Goal: Navigation & Orientation: Understand site structure

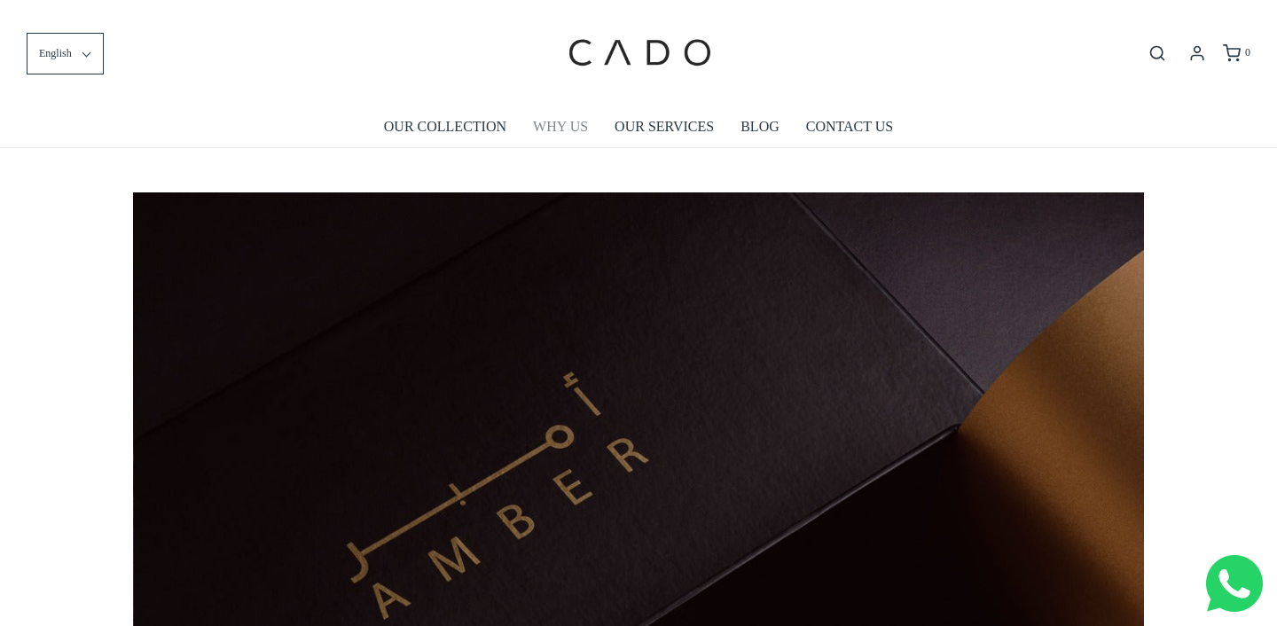
scroll to position [0, 1011]
click at [676, 126] on link "OUR SERVICES" at bounding box center [664, 126] width 99 height 41
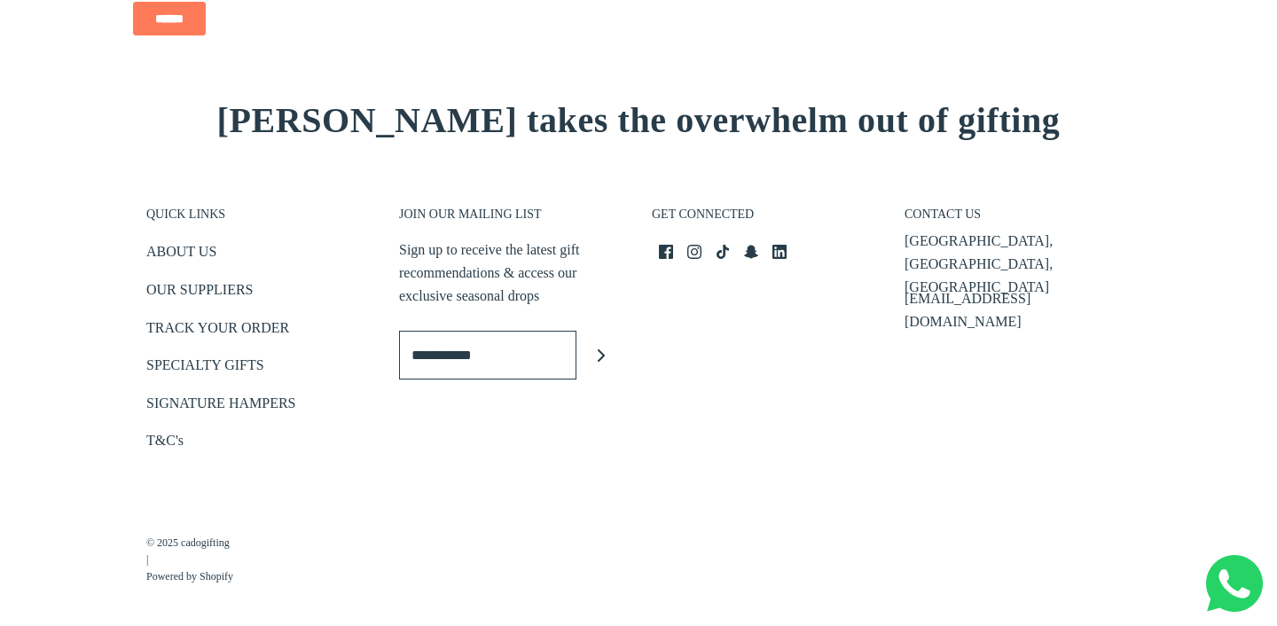
scroll to position [2798, 0]
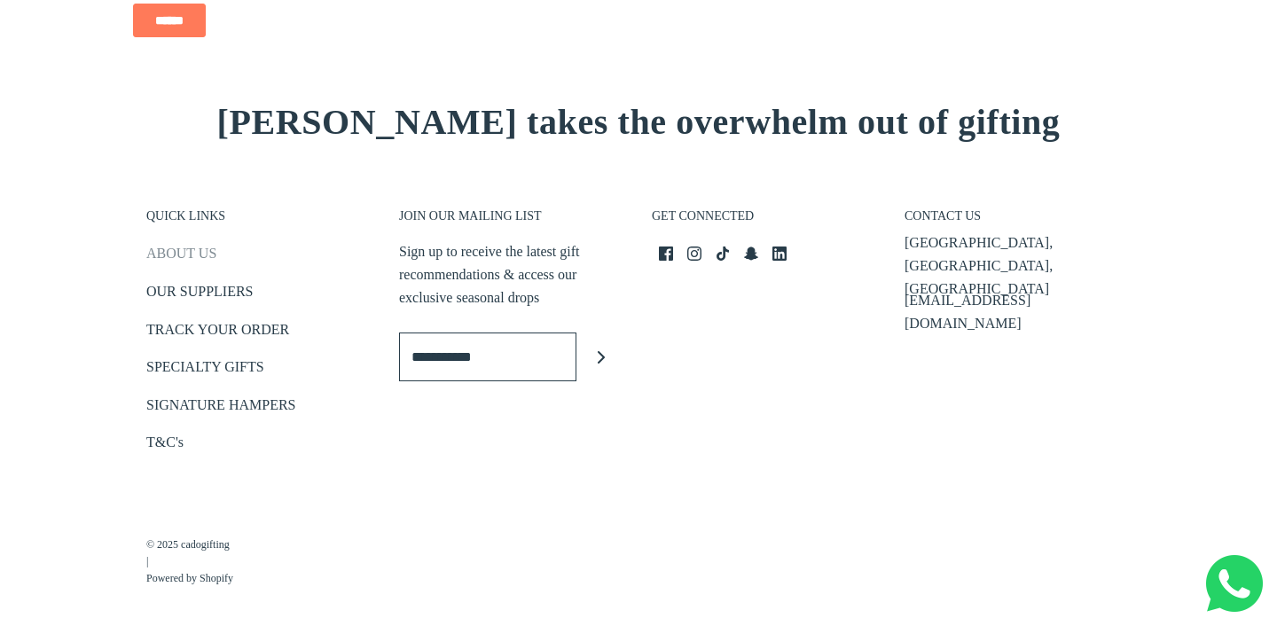
click at [209, 247] on link "ABOUT US" at bounding box center [181, 256] width 70 height 29
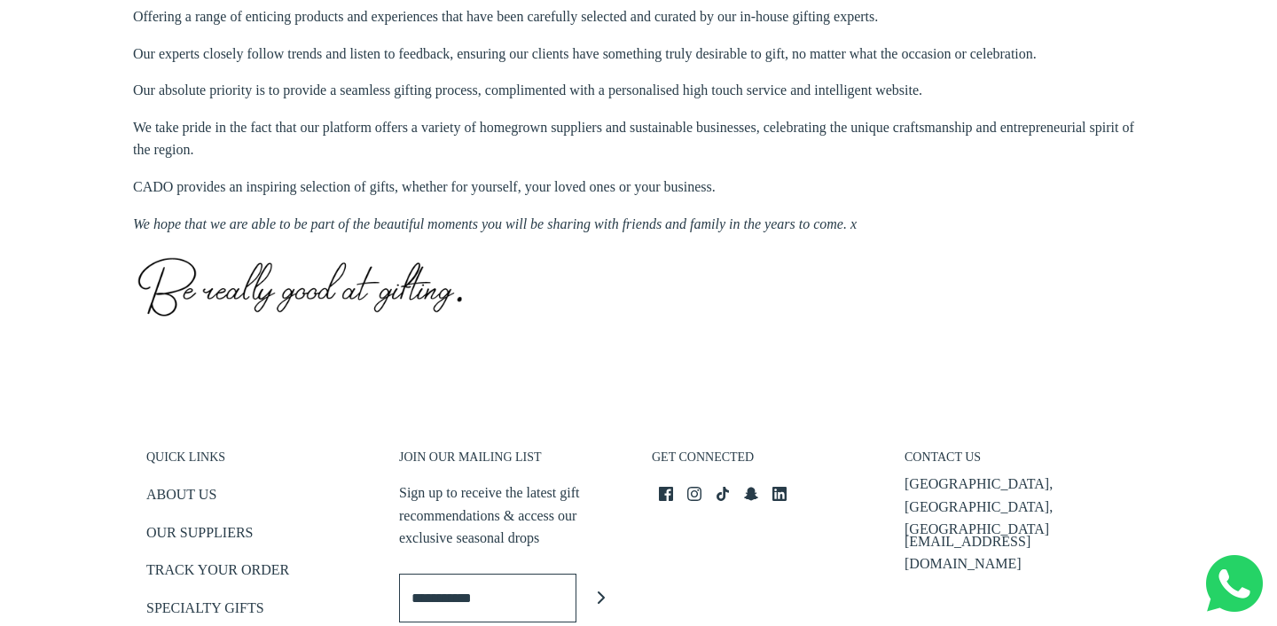
scroll to position [769, 0]
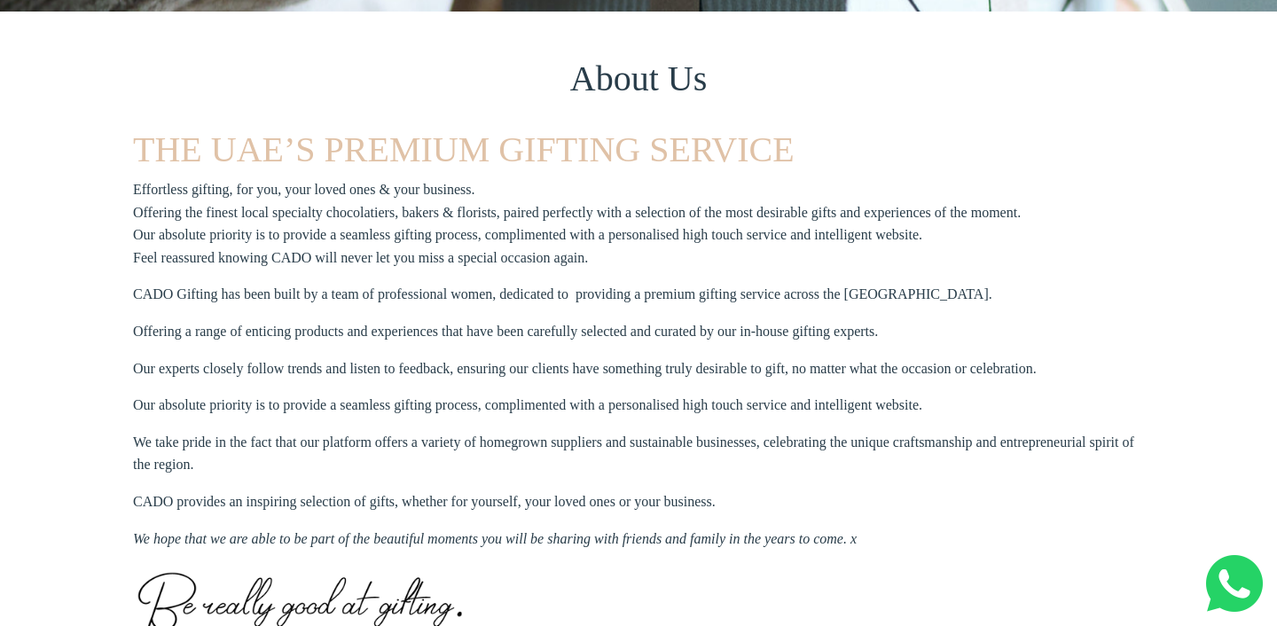
scroll to position [647, 0]
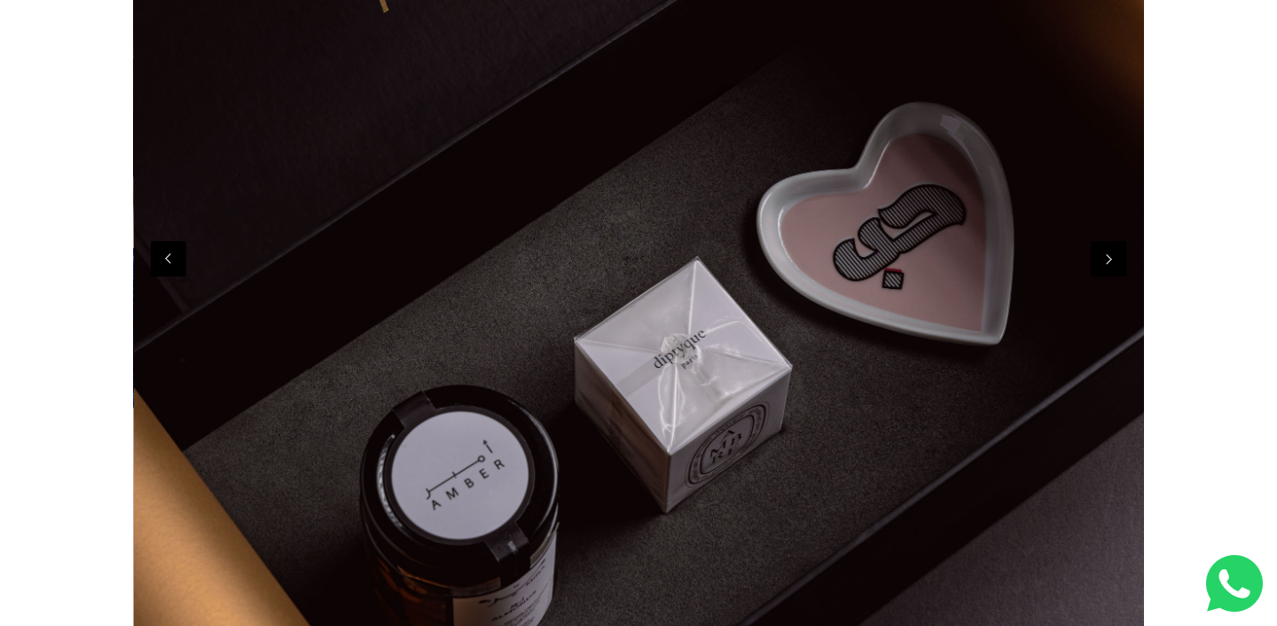
scroll to position [0, 1011]
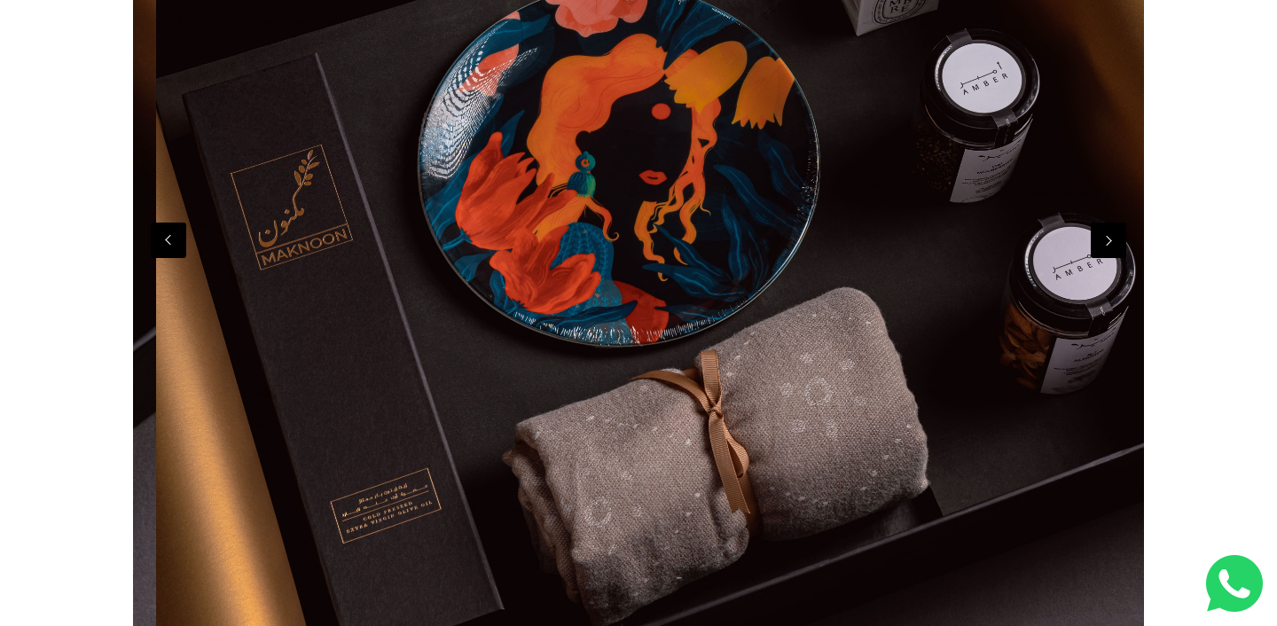
click at [1106, 231] on button "Next" at bounding box center [1108, 240] width 35 height 35
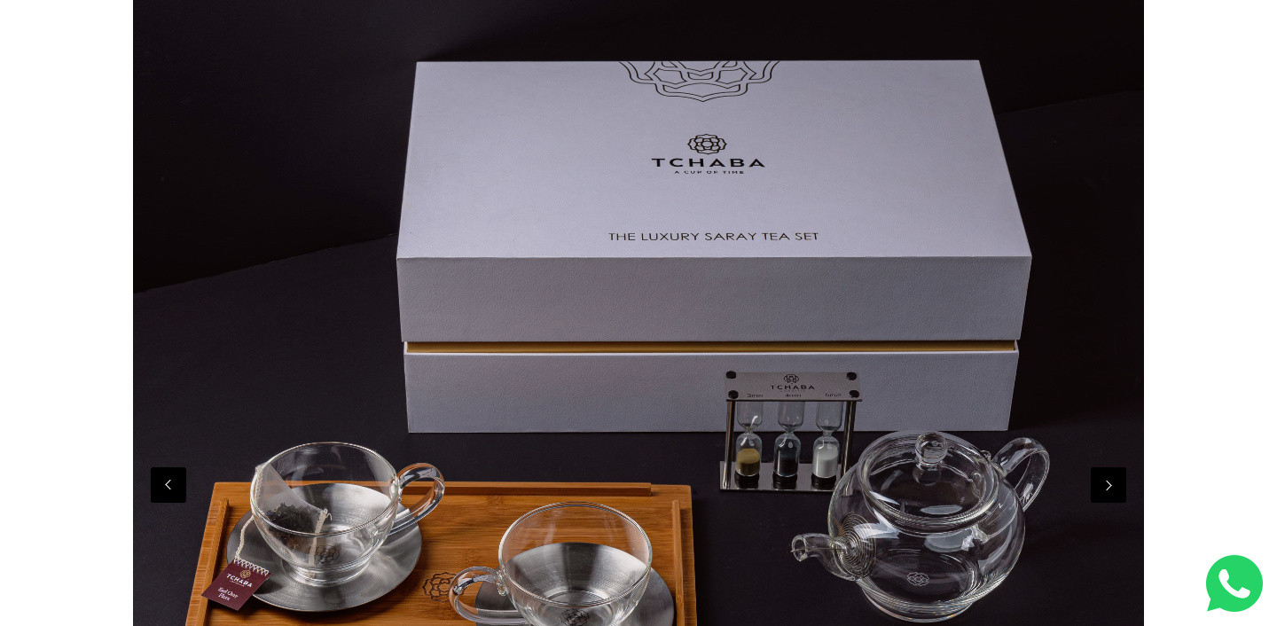
scroll to position [388, 0]
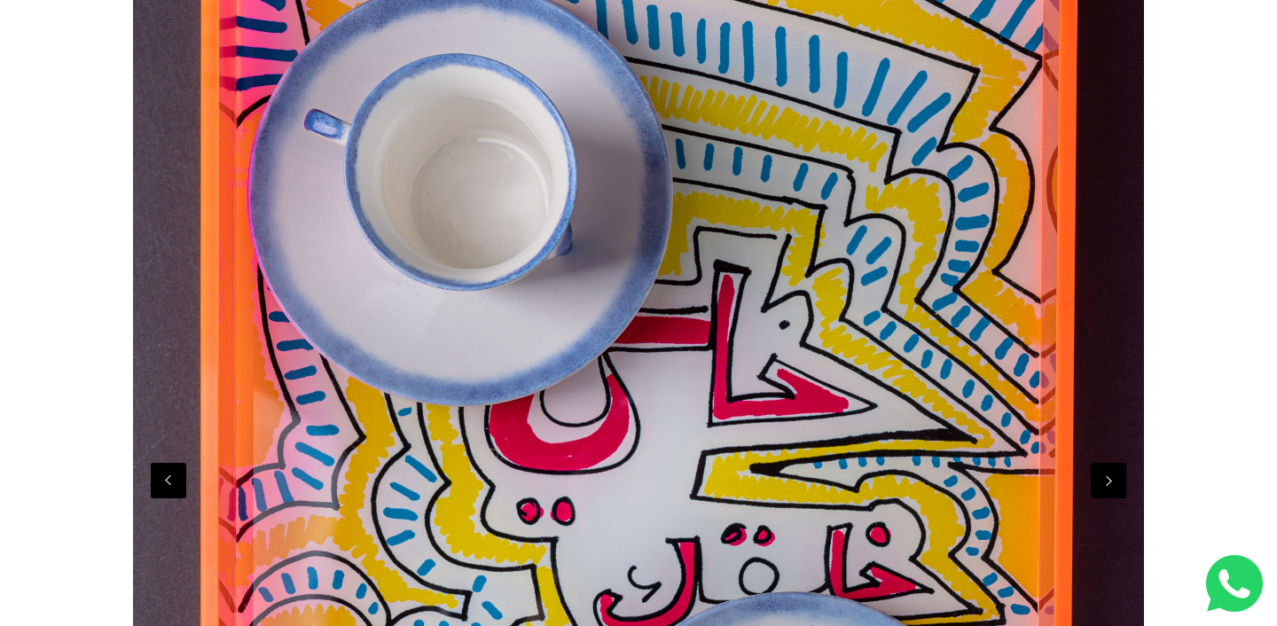
click at [1105, 481] on button "Next" at bounding box center [1108, 480] width 35 height 35
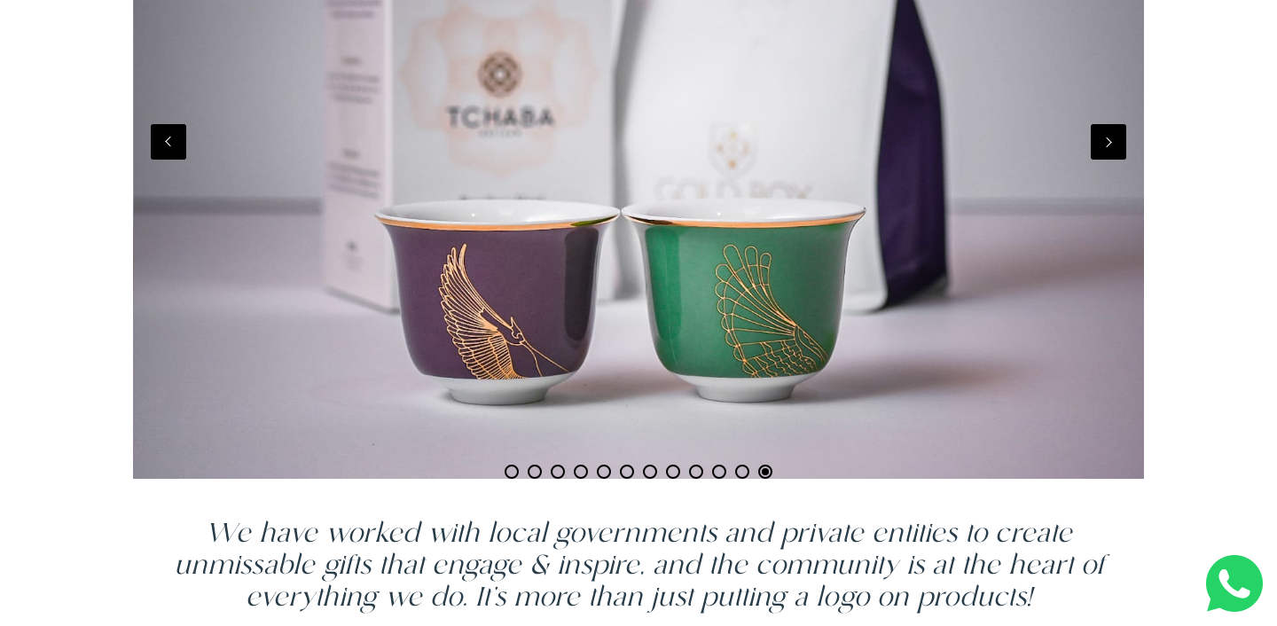
scroll to position [0, 11120]
click at [1101, 155] on button "Next" at bounding box center [1108, 141] width 35 height 35
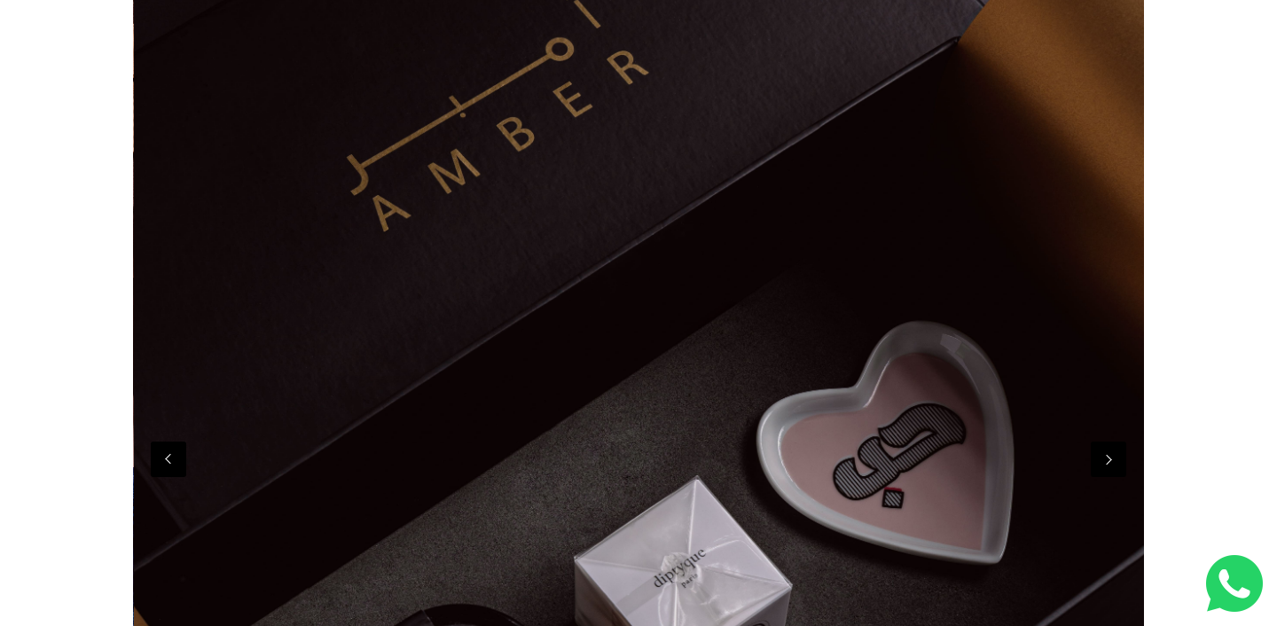
scroll to position [0, 1011]
click at [1118, 466] on button "Next" at bounding box center [1108, 459] width 35 height 35
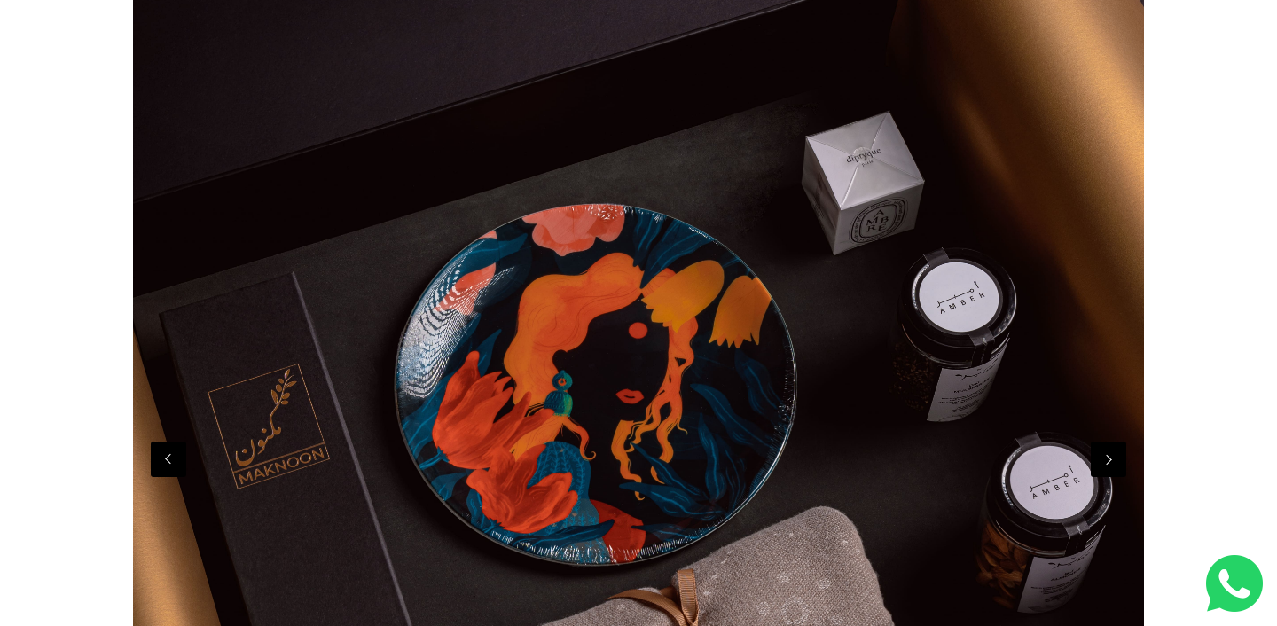
click at [1118, 466] on button "Next" at bounding box center [1108, 459] width 35 height 35
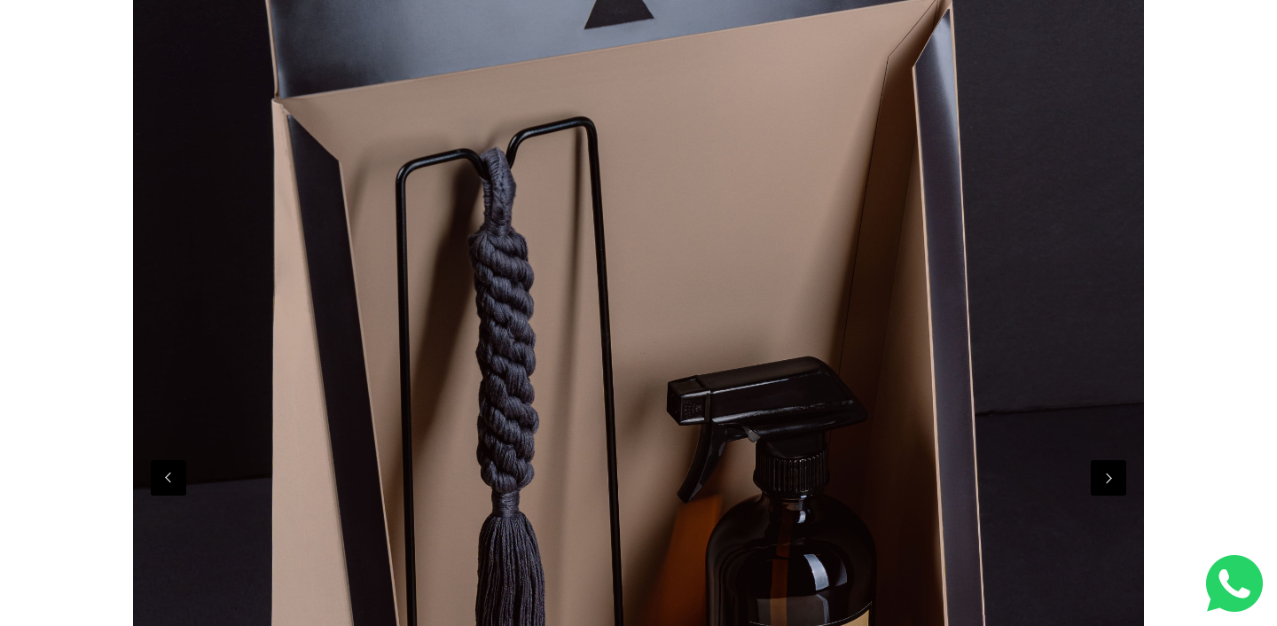
scroll to position [0, 0]
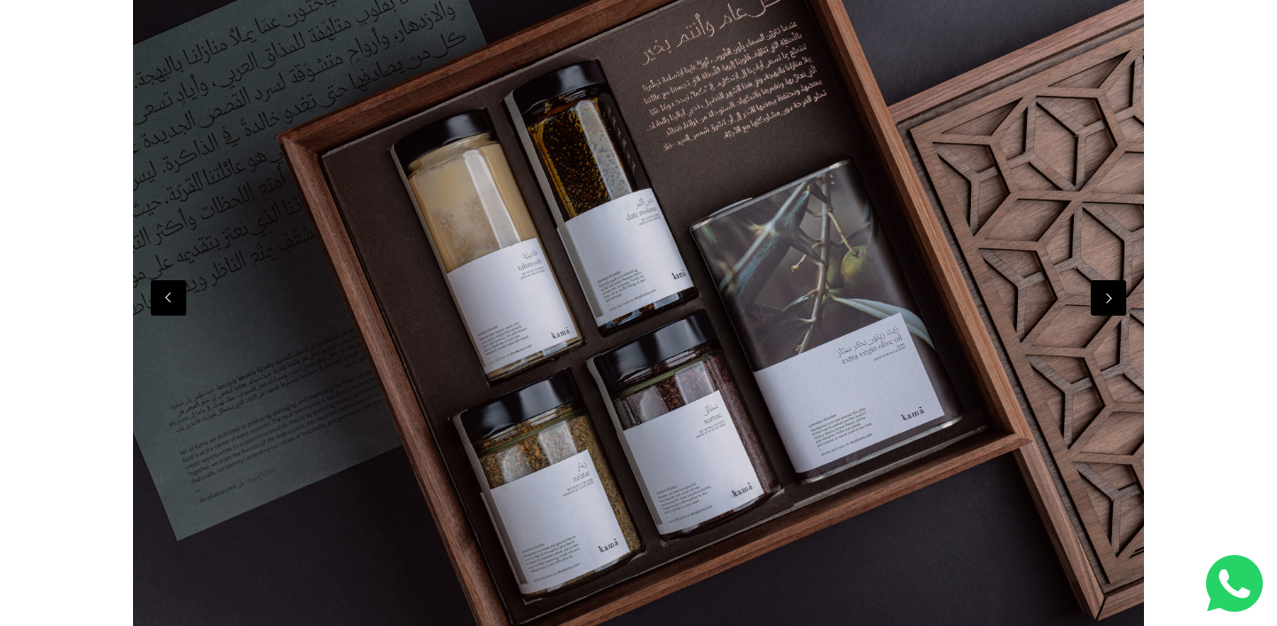
click at [168, 301] on button "Previous" at bounding box center [168, 297] width 35 height 35
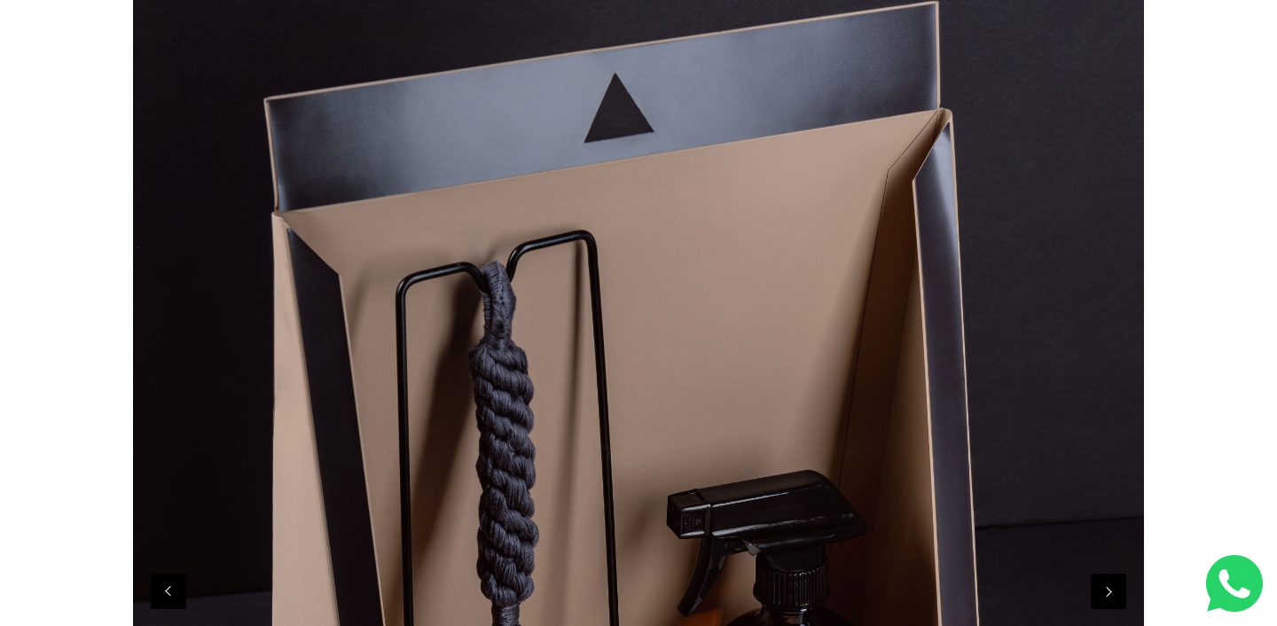
click at [168, 301] on div at bounding box center [638, 591] width 1011 height 1347
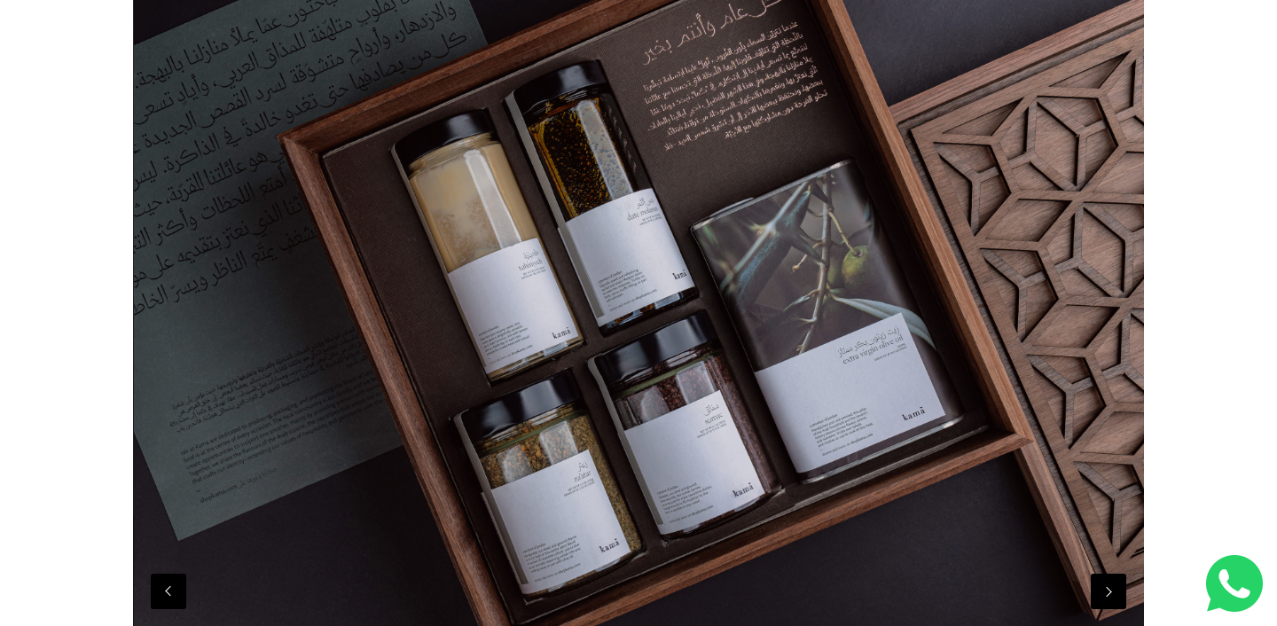
click at [173, 596] on button "Previous" at bounding box center [168, 591] width 35 height 35
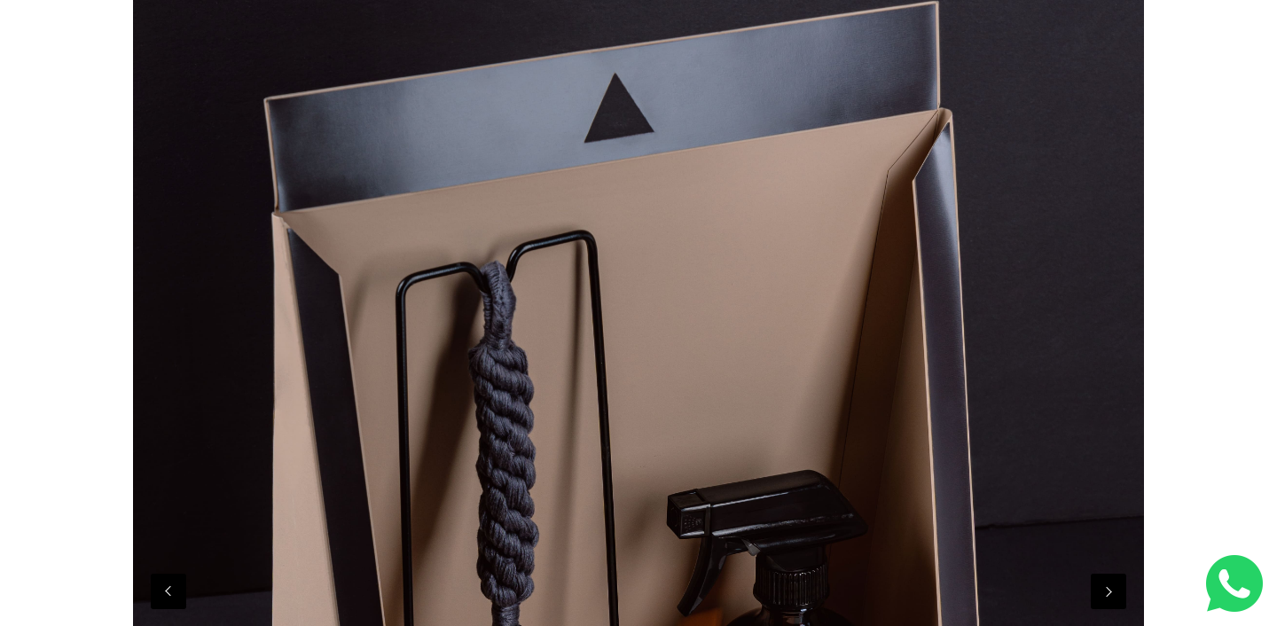
click at [168, 596] on button "Previous" at bounding box center [168, 591] width 35 height 35
